Goal: Entertainment & Leisure: Consume media (video, audio)

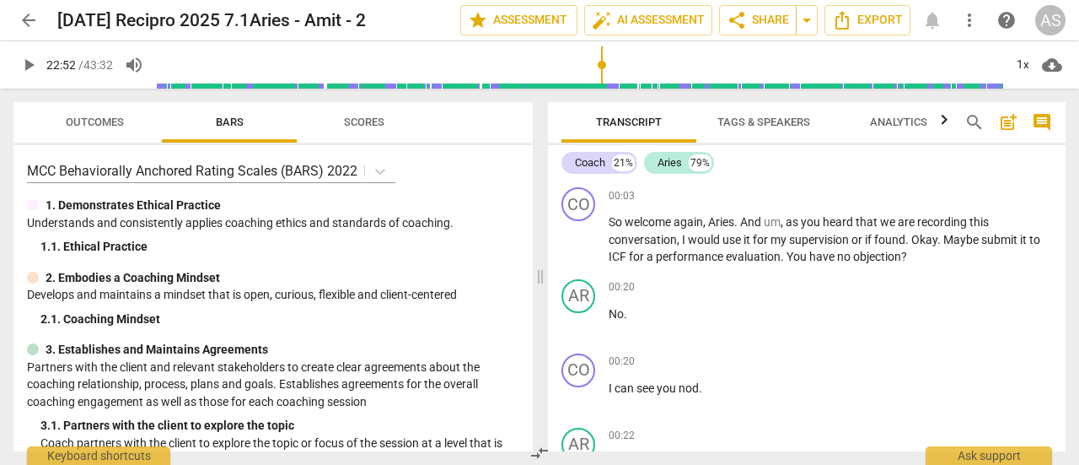
scroll to position [5391, 0]
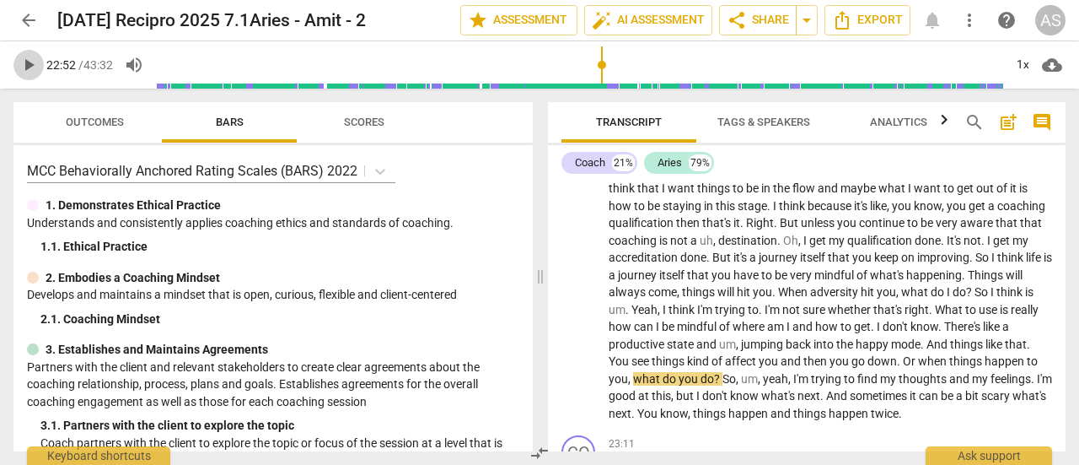
click at [28, 71] on span "play_arrow" at bounding box center [29, 65] width 20 height 20
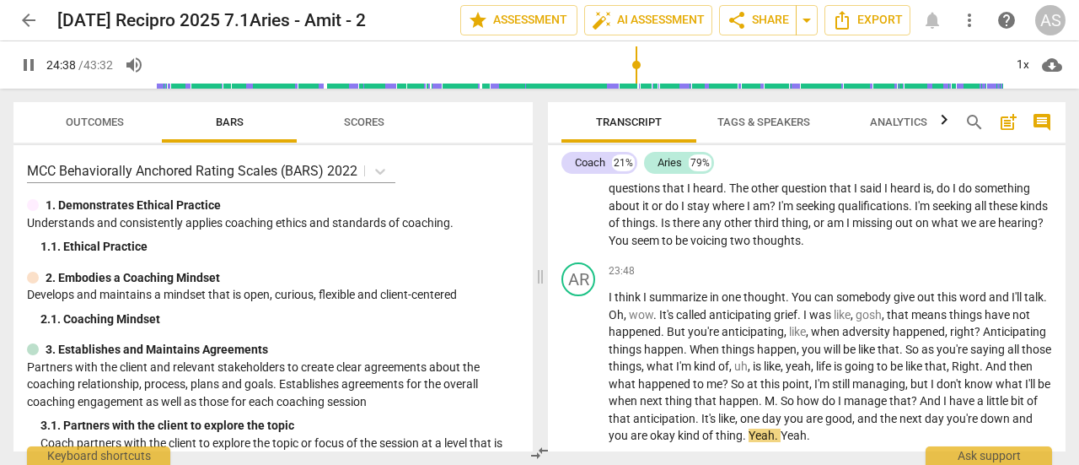
scroll to position [5989, 0]
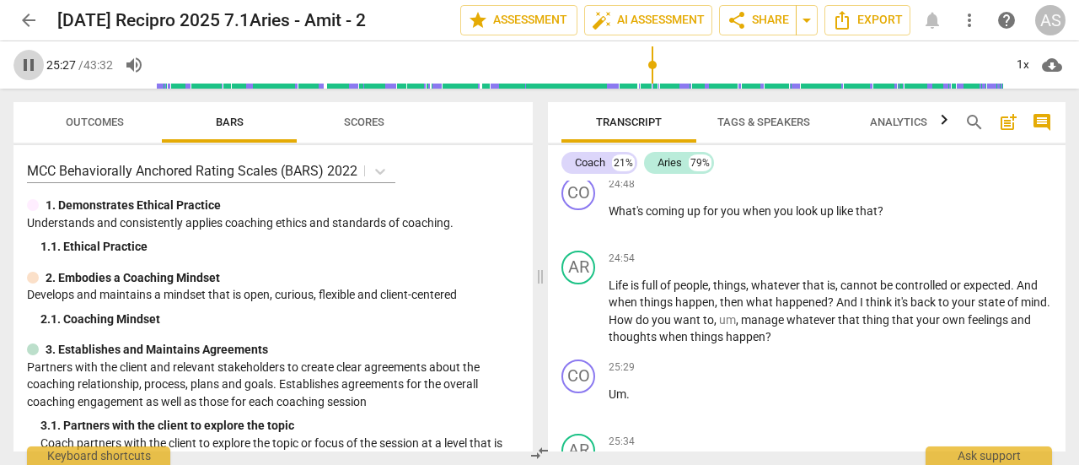
click at [35, 67] on span "pause" at bounding box center [29, 65] width 20 height 20
click at [28, 70] on span "play_arrow" at bounding box center [29, 65] width 20 height 20
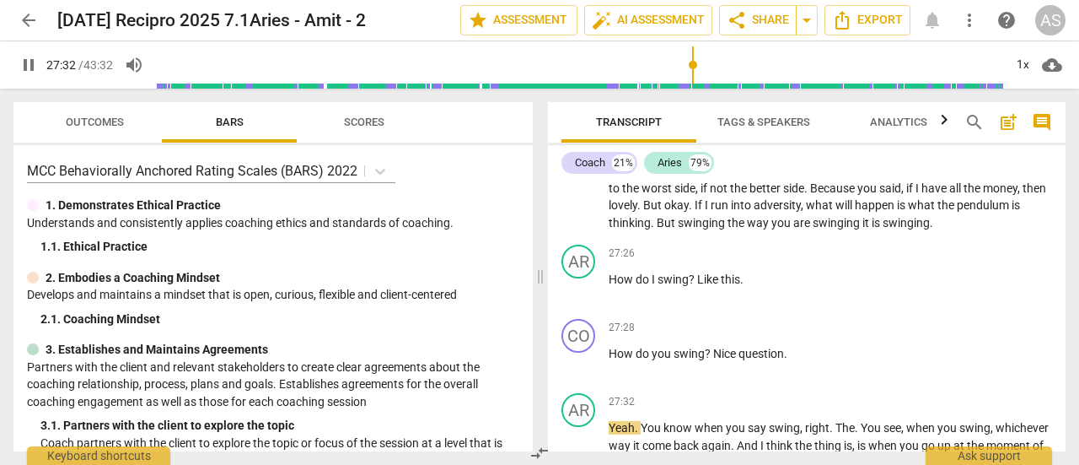
scroll to position [6921, 0]
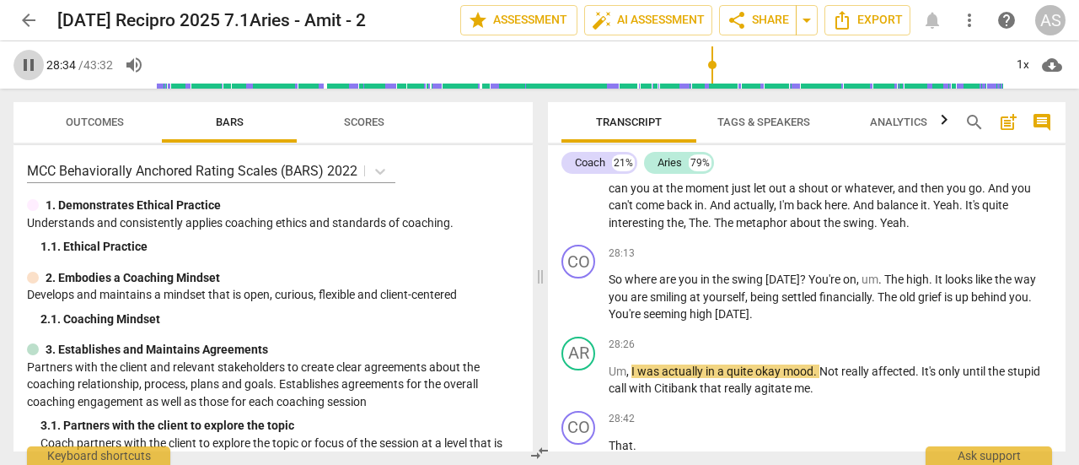
click at [27, 72] on span "pause" at bounding box center [29, 65] width 20 height 20
click at [29, 76] on button "play_arrow" at bounding box center [28, 65] width 30 height 30
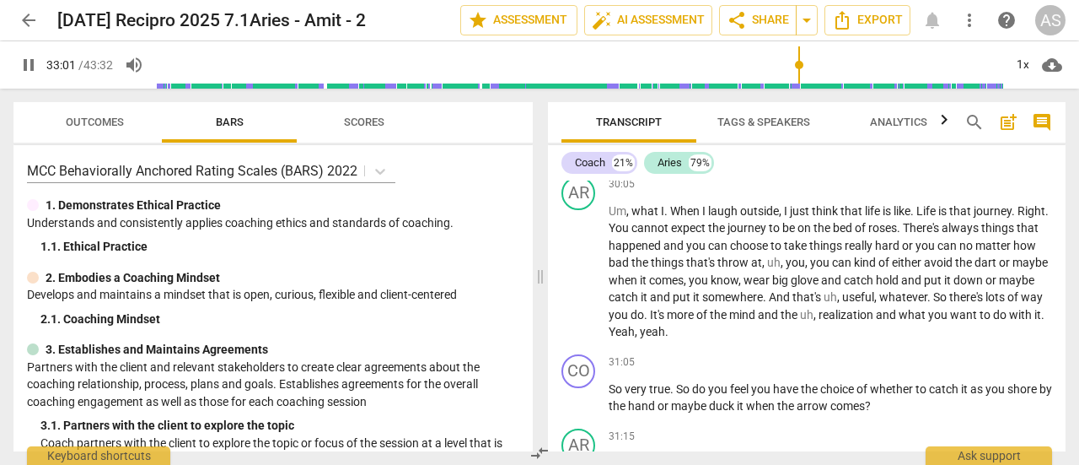
scroll to position [8181, 0]
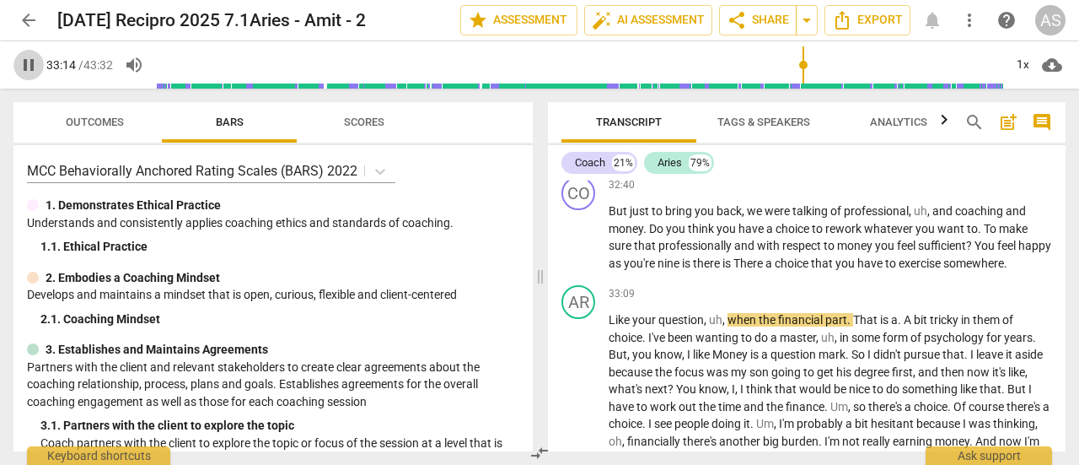
click at [32, 72] on span "pause" at bounding box center [29, 65] width 20 height 20
click at [34, 65] on span "play_arrow" at bounding box center [29, 65] width 20 height 20
click at [34, 65] on span "pause" at bounding box center [29, 65] width 20 height 20
click at [34, 65] on span "play_arrow" at bounding box center [29, 65] width 20 height 20
click at [34, 65] on span "pause" at bounding box center [29, 65] width 20 height 20
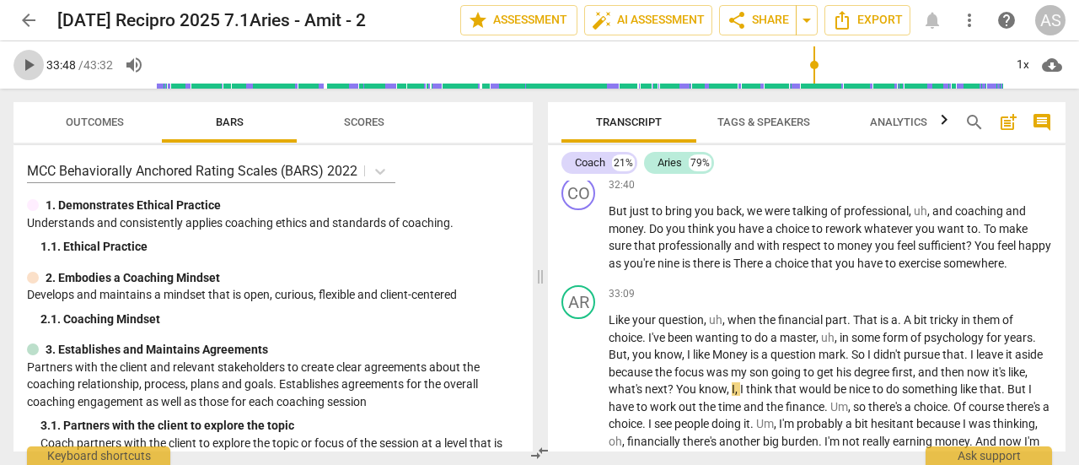
click at [34, 65] on span "play_arrow" at bounding box center [29, 65] width 20 height 20
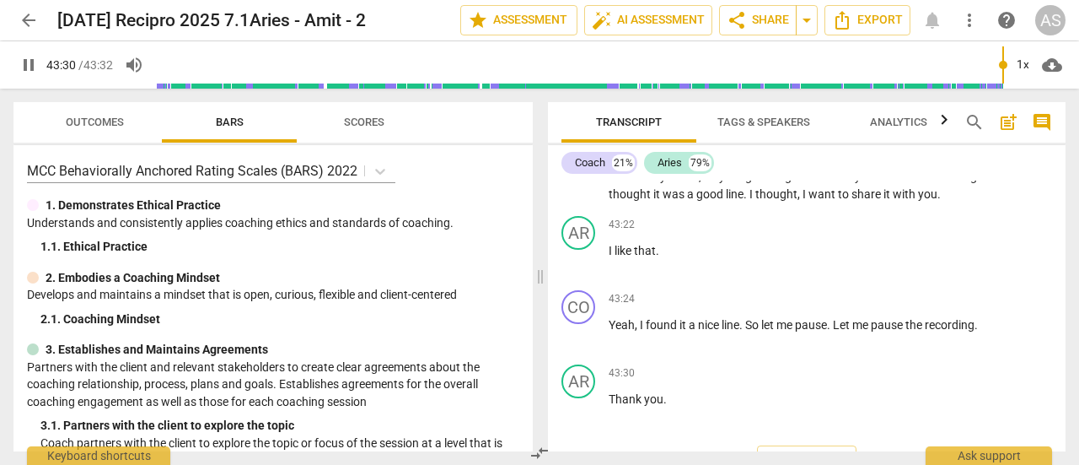
scroll to position [11561, 0]
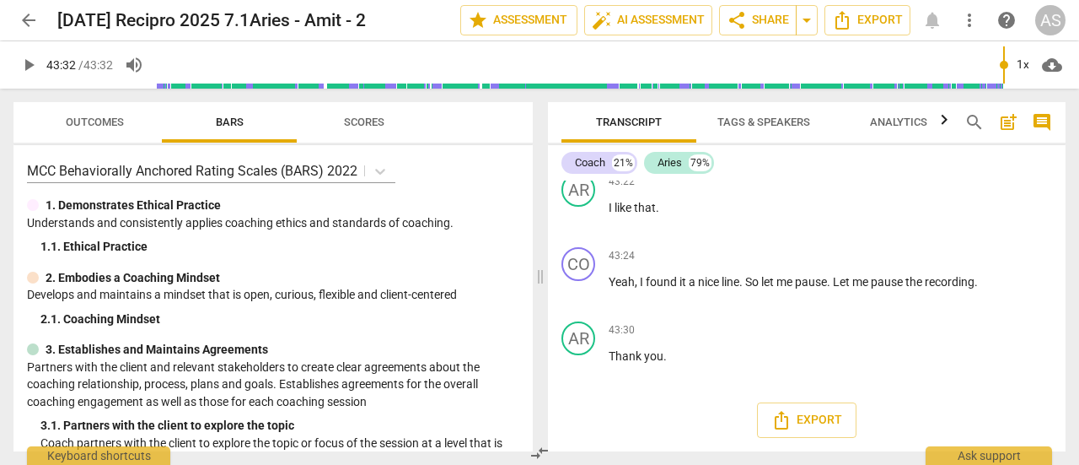
type input "2612"
